Goal: Task Accomplishment & Management: Manage account settings

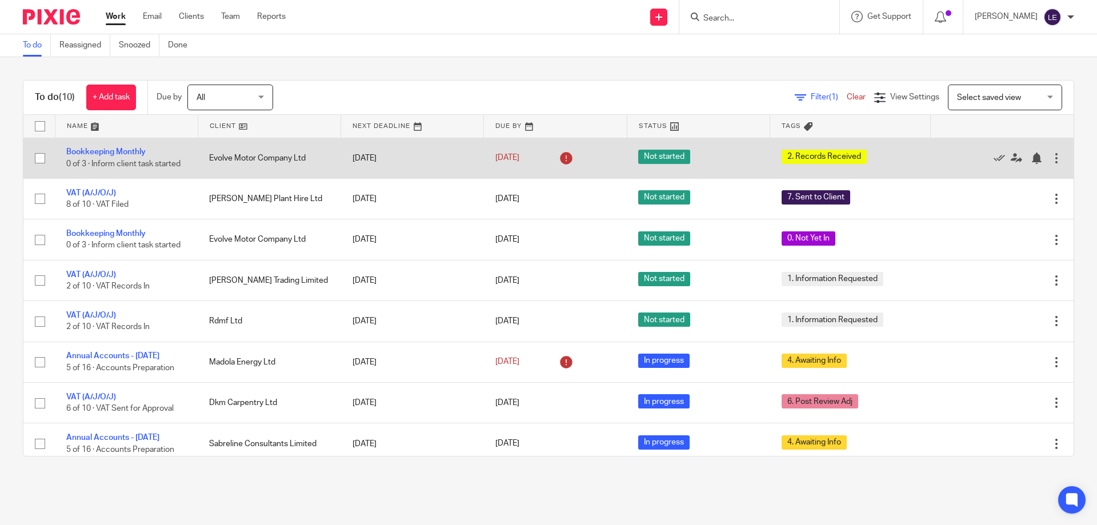
click at [123, 147] on td "Bookkeeping Monthly 0 of 3 · Inform client task started" at bounding box center [126, 158] width 143 height 41
click at [123, 152] on link "Bookkeeping Monthly" at bounding box center [105, 152] width 79 height 8
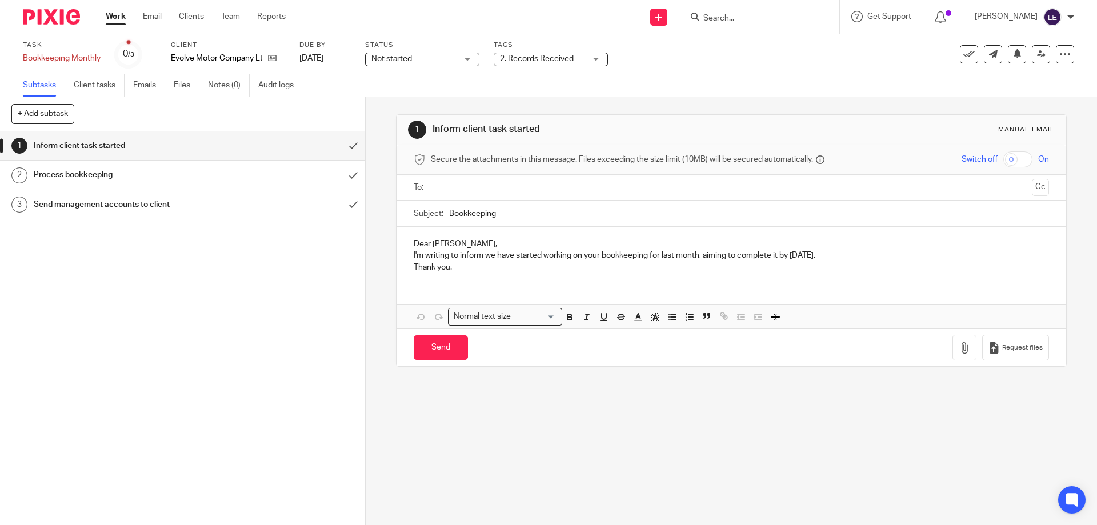
drag, startPoint x: 532, startPoint y: 73, endPoint x: 527, endPoint y: 63, distance: 10.5
click at [531, 71] on div "Task Bookkeeping Monthly Save Bookkeeping Monthly 0 /3 Client Evolve Motor Comp…" at bounding box center [548, 54] width 1097 height 40
click at [527, 63] on span "2. Records Received" at bounding box center [543, 59] width 86 height 12
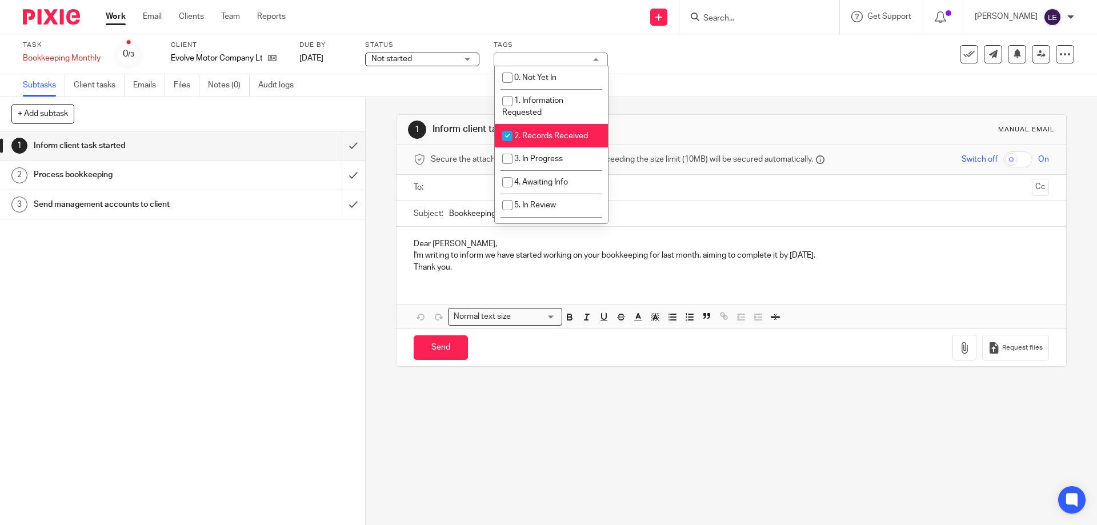
click at [511, 131] on input "checkbox" at bounding box center [507, 136] width 22 height 22
checkbox input "false"
drag, startPoint x: 522, startPoint y: 153, endPoint x: 844, endPoint y: 137, distance: 322.0
click at [522, 153] on li "3. In Progress" at bounding box center [551, 158] width 113 height 23
checkbox input "true"
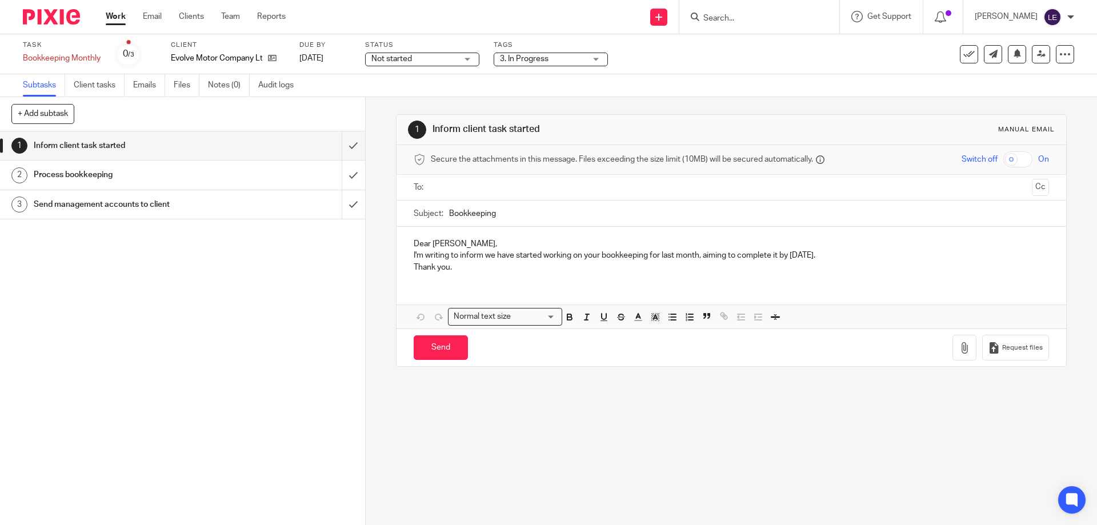
click at [844, 137] on div "1 Inform client task started Manual email" at bounding box center [731, 130] width 646 height 18
